Goal: Information Seeking & Learning: Learn about a topic

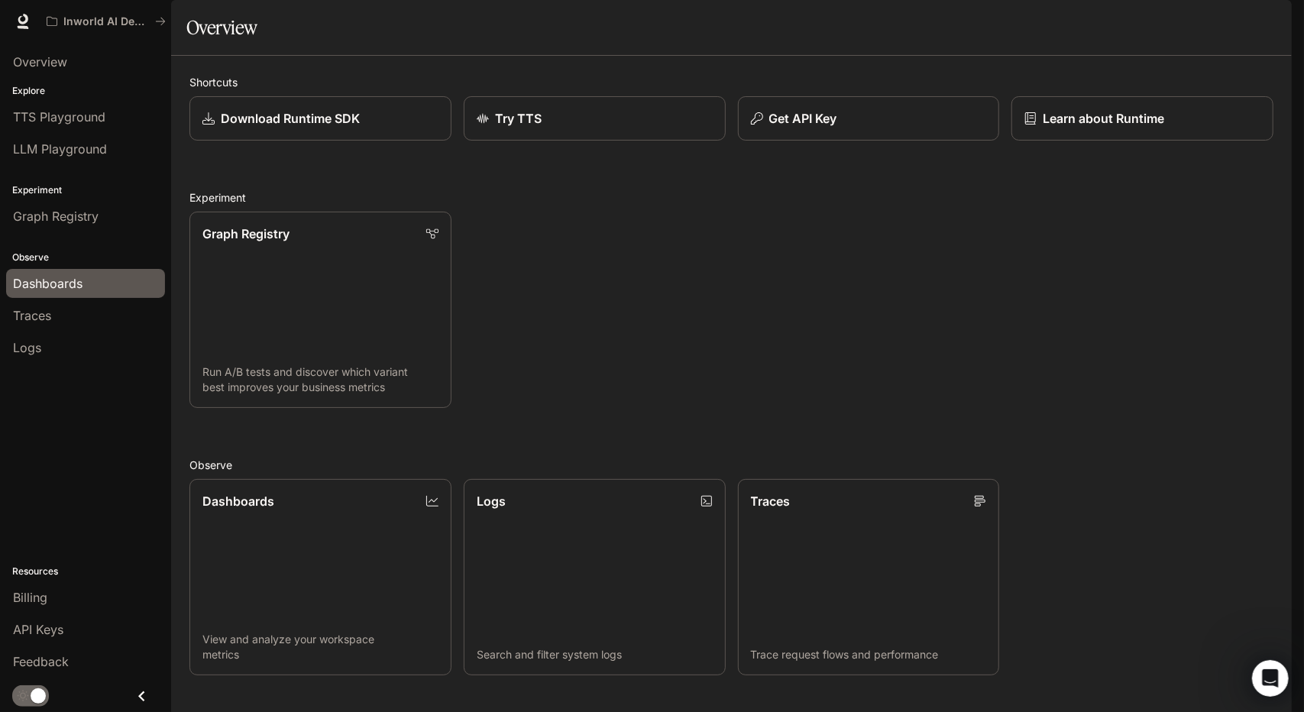
click at [83, 279] on div "Dashboards" at bounding box center [85, 283] width 145 height 18
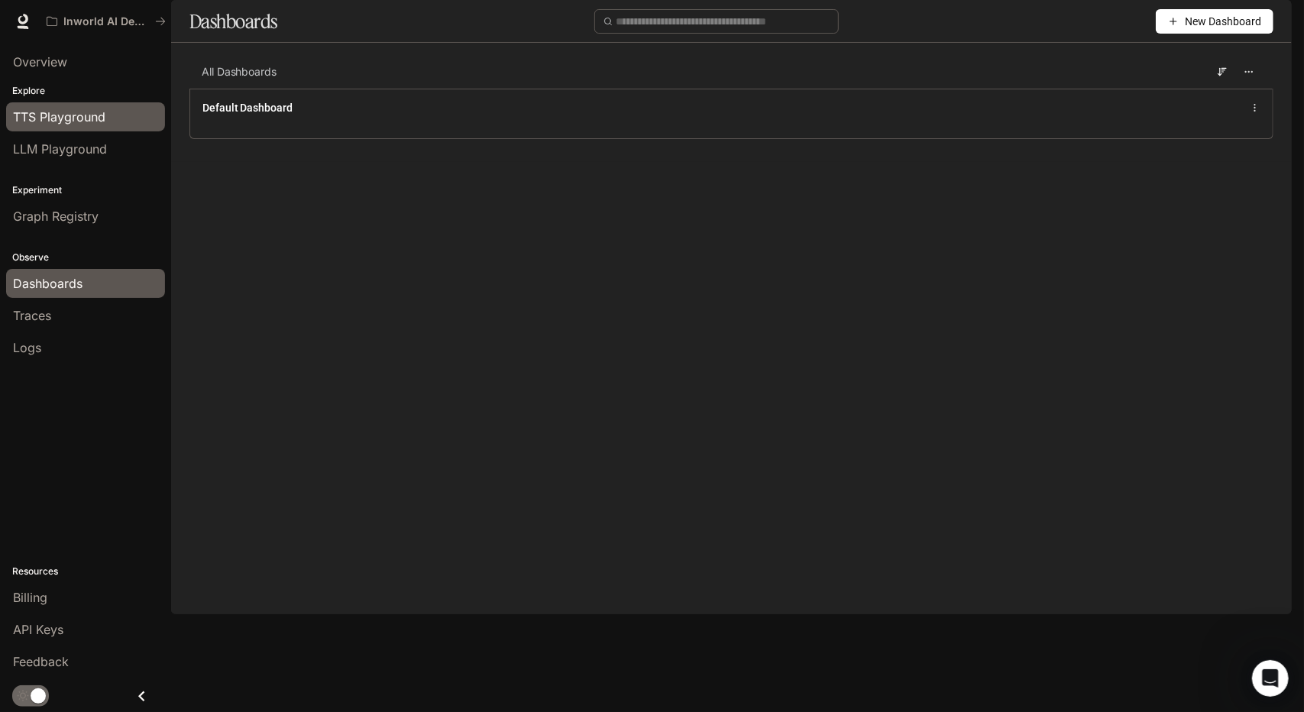
click at [102, 113] on span "TTS Playground" at bounding box center [59, 117] width 92 height 18
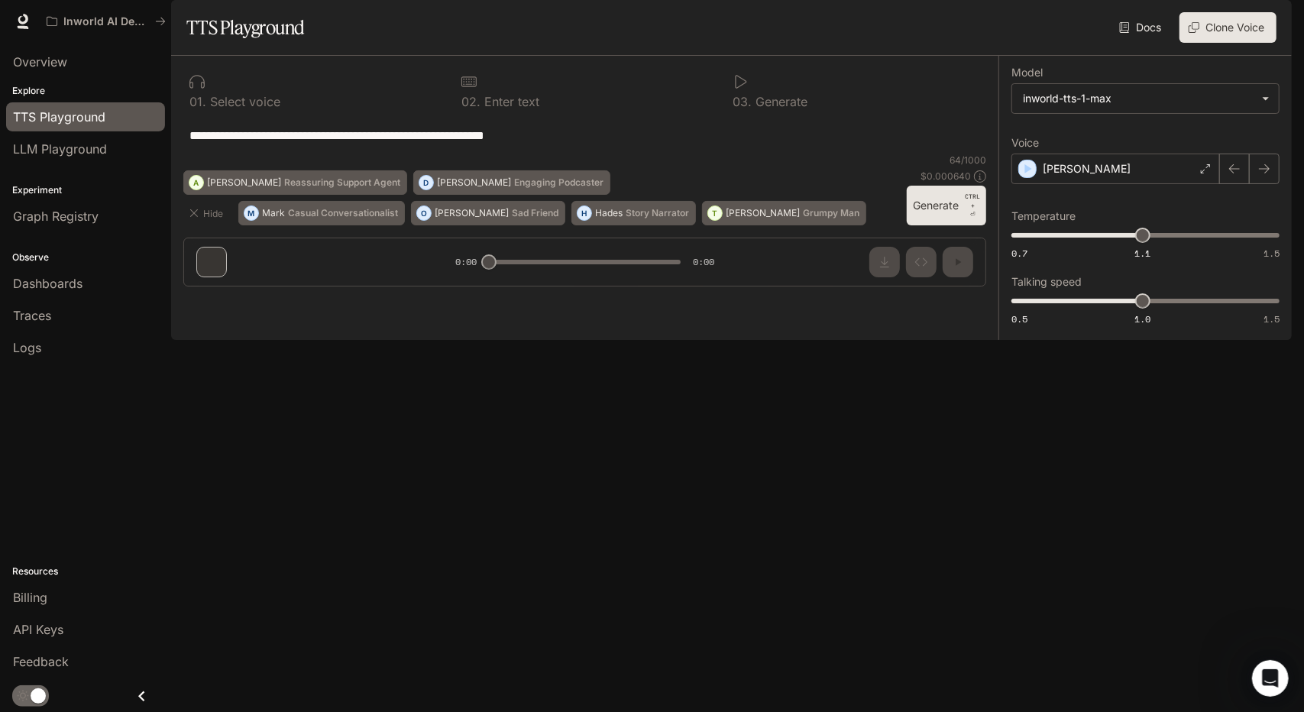
click at [1205, 15] on span "Documentation" at bounding box center [1200, 21] width 76 height 19
click at [28, 601] on span "Billing" at bounding box center [30, 597] width 34 height 18
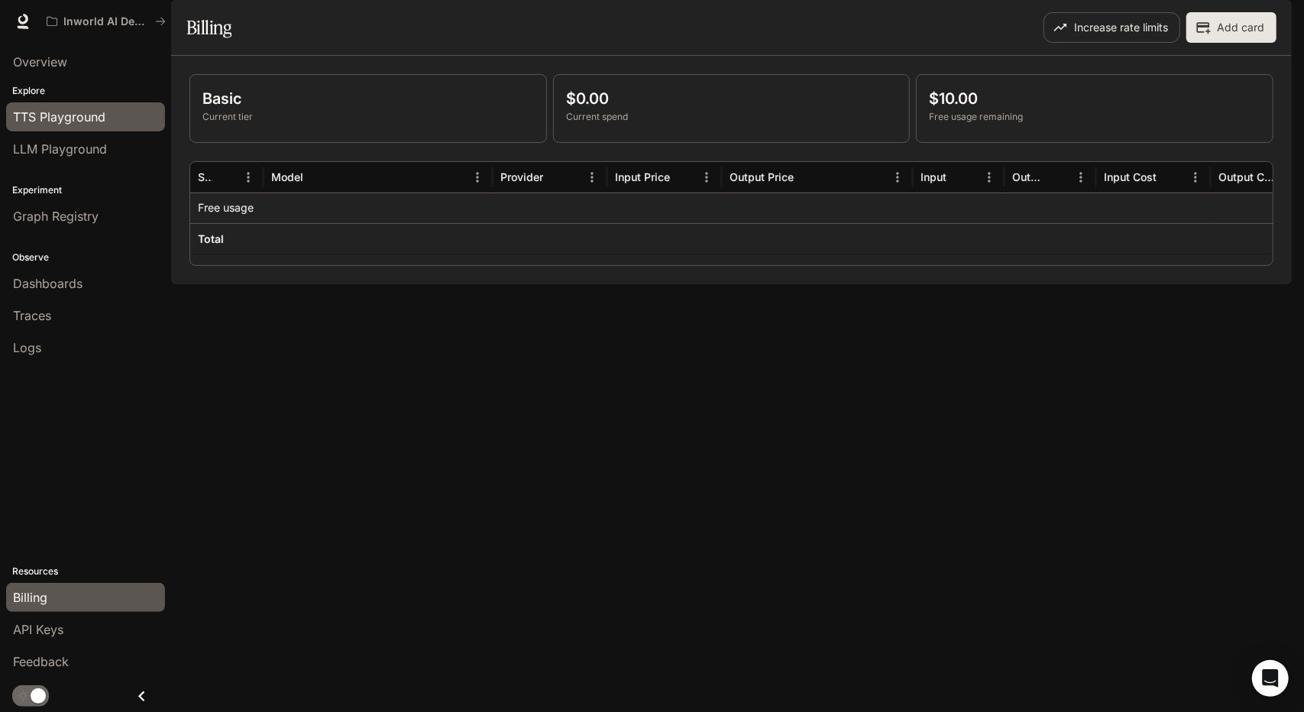
click at [88, 115] on span "TTS Playground" at bounding box center [59, 117] width 92 height 18
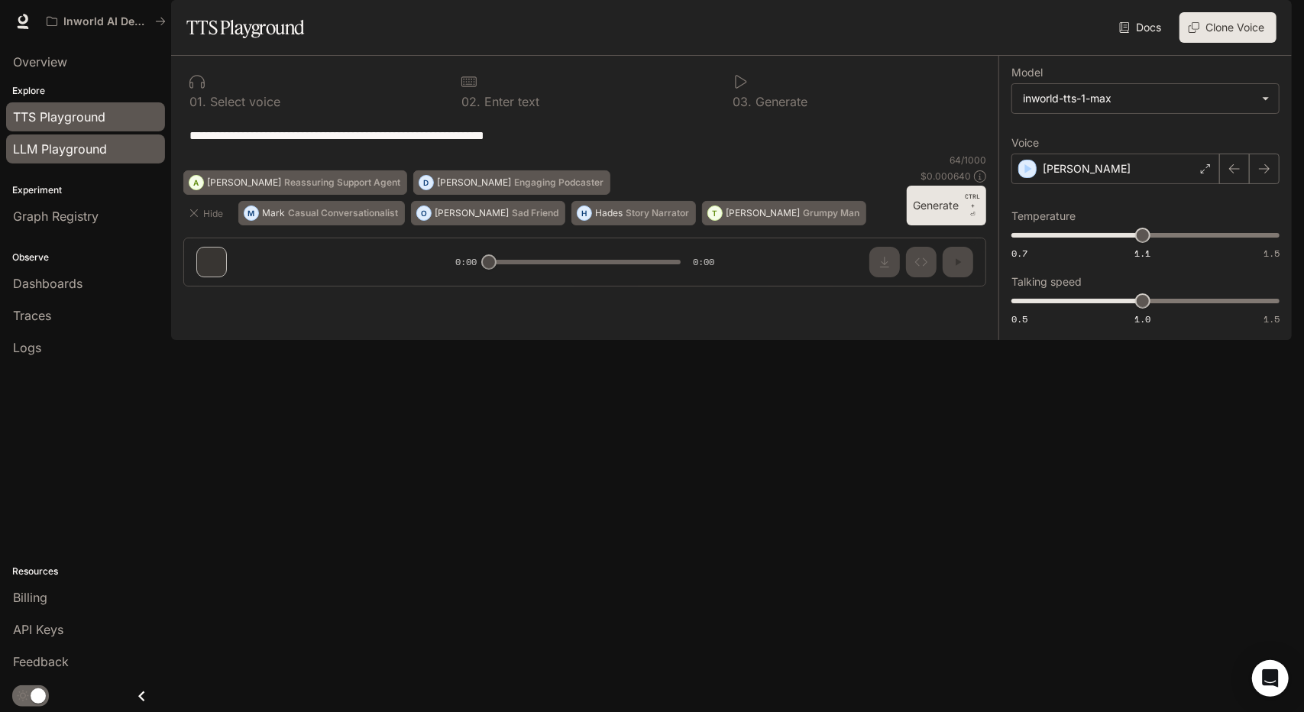
click at [70, 147] on span "LLM Playground" at bounding box center [60, 149] width 94 height 18
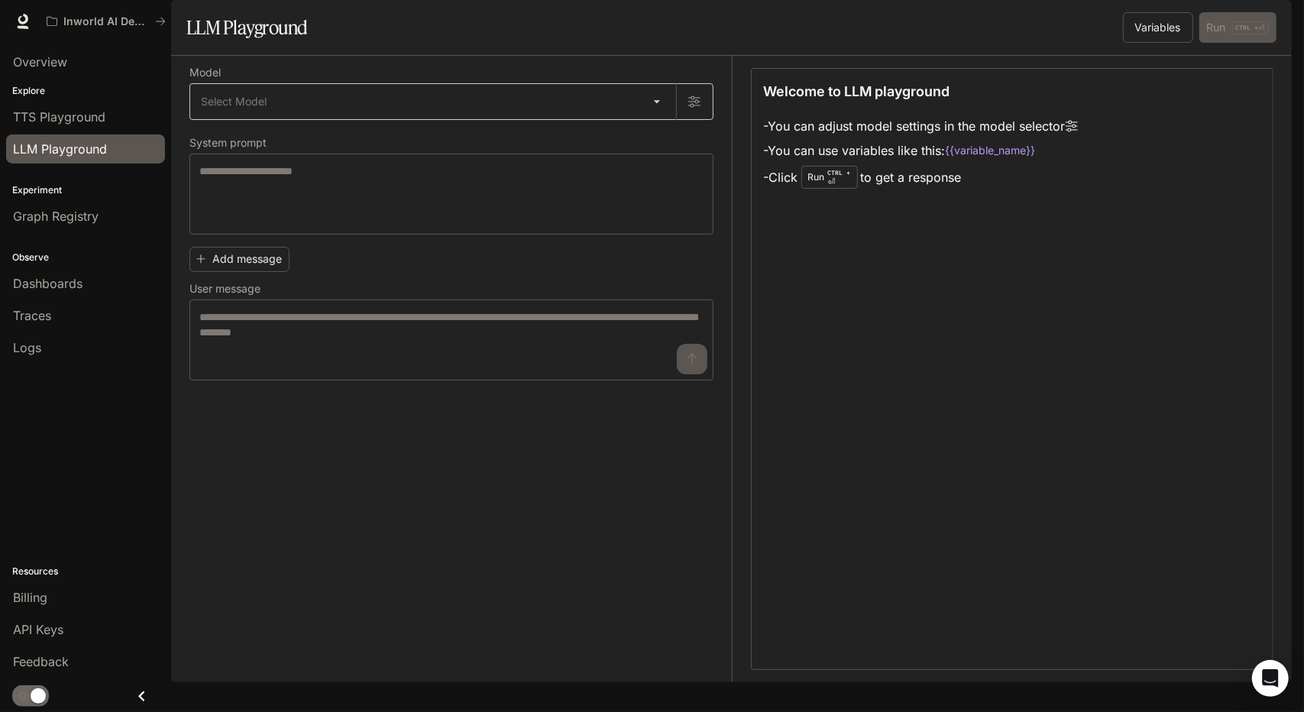
click at [656, 138] on body "Skip to main content Inworld AI Demos Runtime Runtime Documentation Documentati…" at bounding box center [652, 356] width 1304 height 712
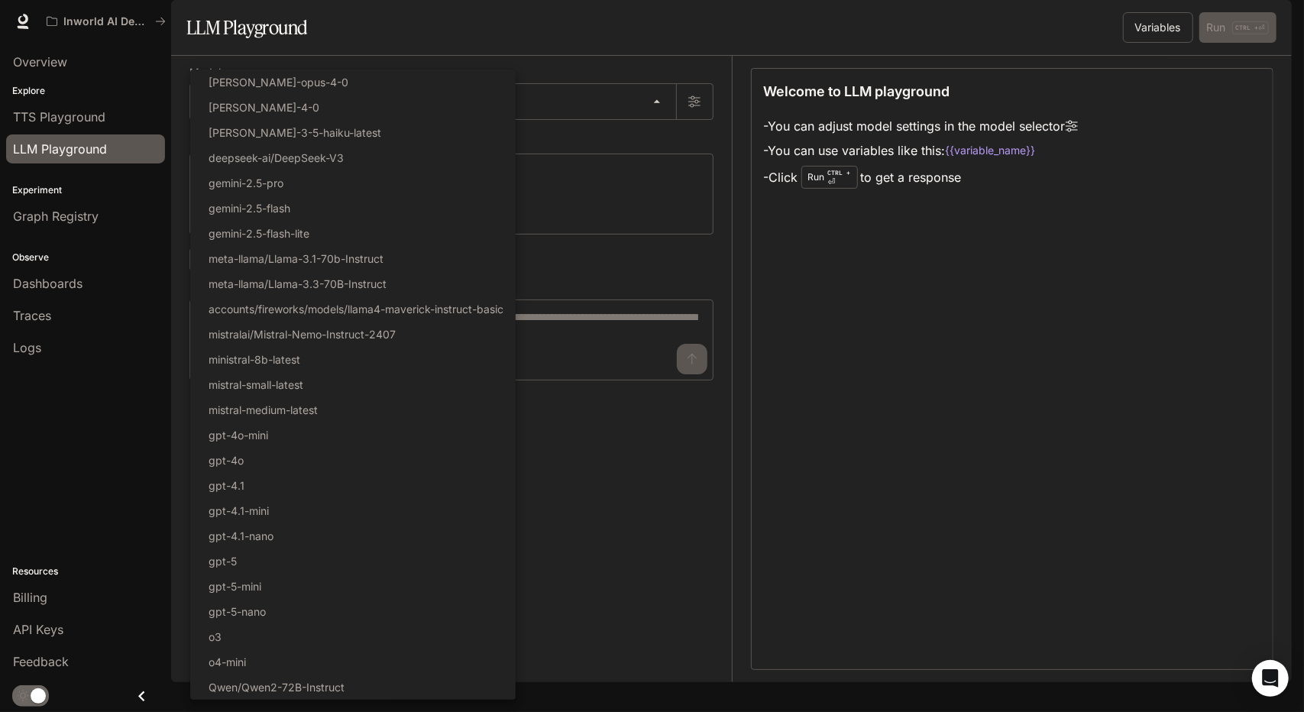
click at [697, 480] on div at bounding box center [652, 356] width 1304 height 712
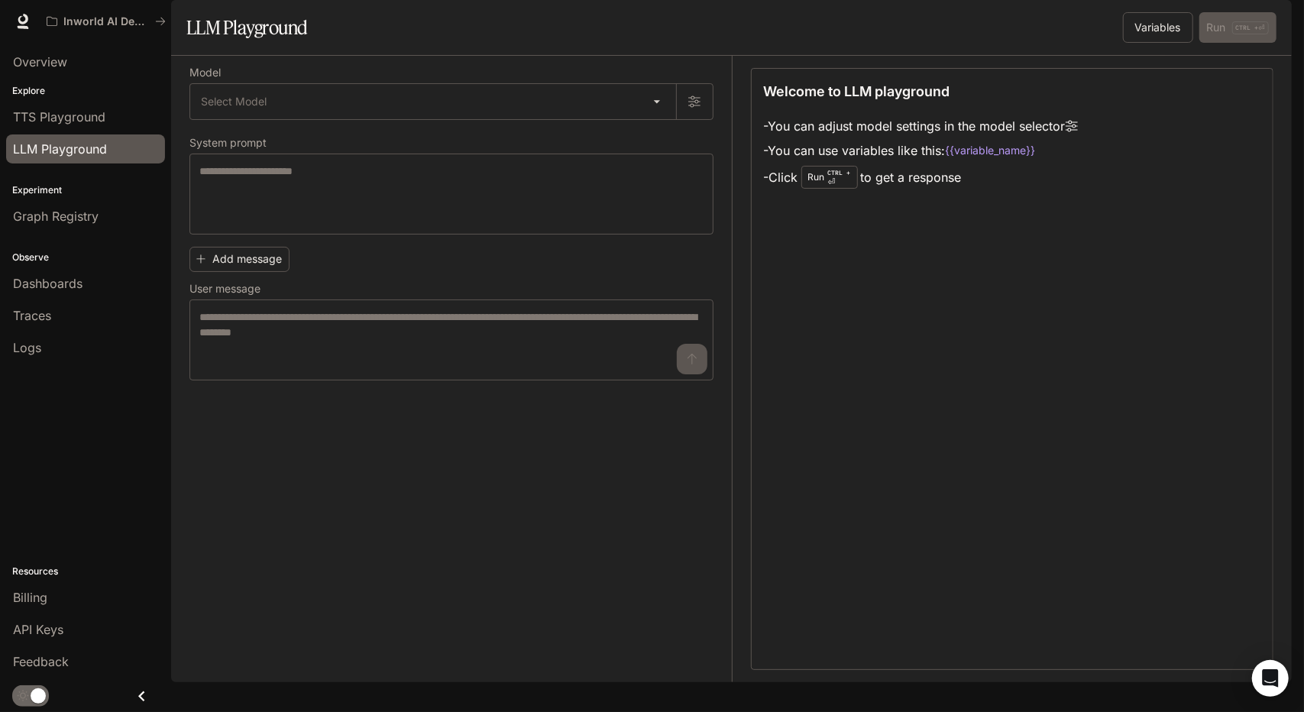
click at [99, 451] on div "Overview Explore TTS Playground LLM Playground Experiment Graph Registry Observ…" at bounding box center [85, 377] width 171 height 669
click at [43, 186] on p "Experiment" at bounding box center [85, 190] width 171 height 14
click at [54, 187] on p "Experiment" at bounding box center [85, 190] width 171 height 14
click at [60, 184] on p "Experiment" at bounding box center [85, 190] width 171 height 14
click at [82, 111] on span "TTS Playground" at bounding box center [59, 117] width 92 height 18
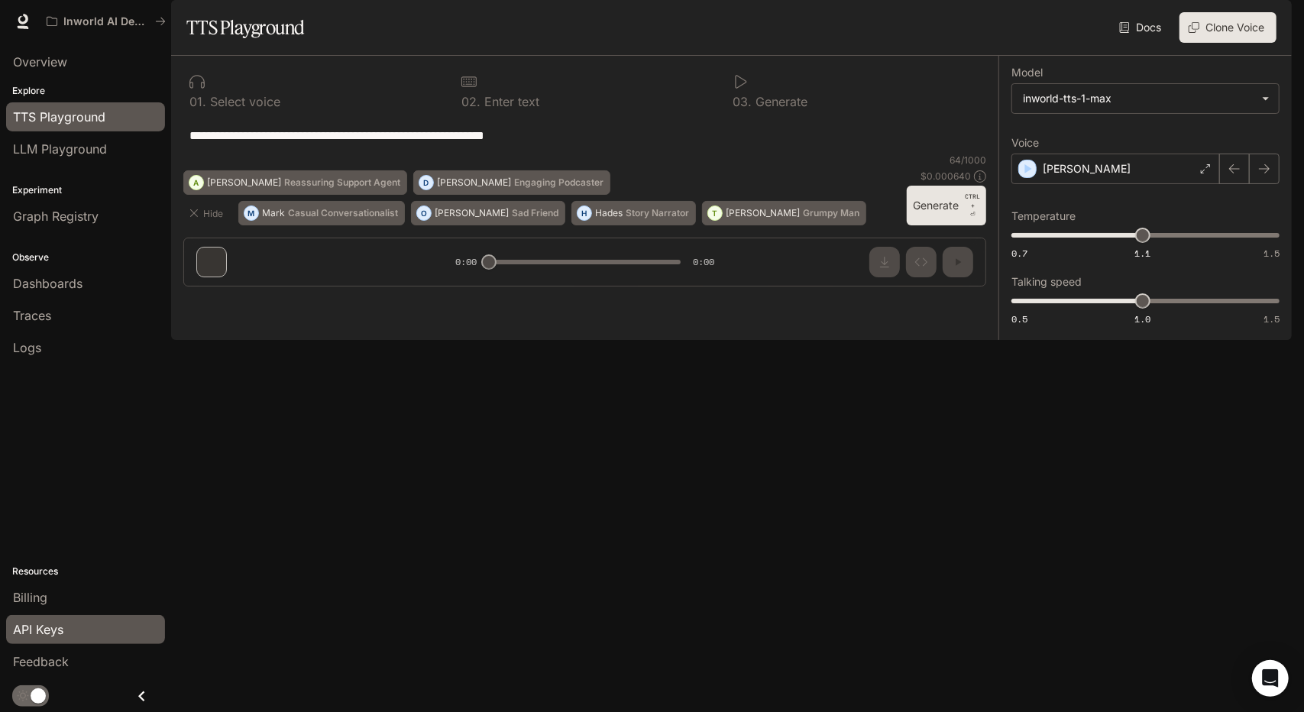
click at [34, 621] on span "API Keys" at bounding box center [38, 629] width 50 height 18
